Goal: Task Accomplishment & Management: Manage account settings

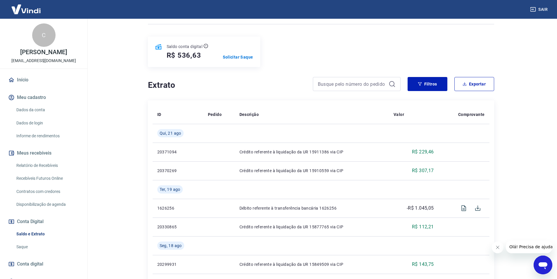
scroll to position [58, 0]
click at [41, 232] on link "Saldo e Extrato" at bounding box center [47, 234] width 66 height 12
click at [40, 163] on link "Relatório de Recebíveis" at bounding box center [47, 165] width 66 height 12
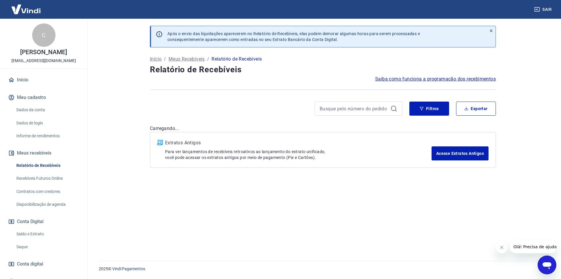
click at [37, 231] on link "Saldo e Extrato" at bounding box center [47, 234] width 66 height 12
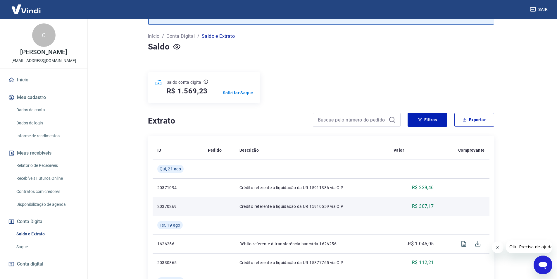
scroll to position [88, 0]
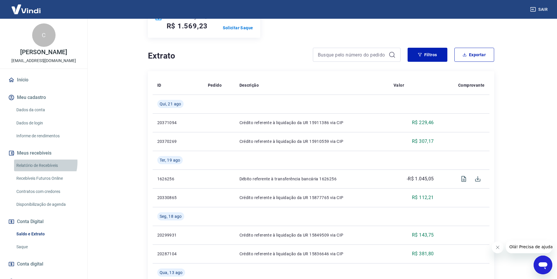
click at [37, 162] on link "Relatório de Recebíveis" at bounding box center [47, 165] width 66 height 12
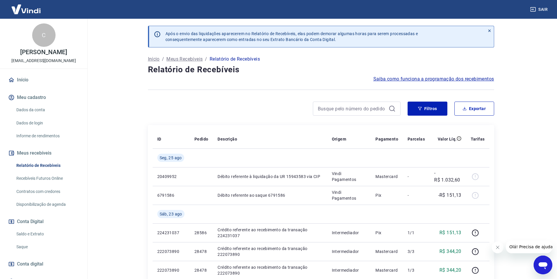
click at [38, 231] on link "Saldo e Extrato" at bounding box center [47, 234] width 66 height 12
